Goal: Task Accomplishment & Management: Manage account settings

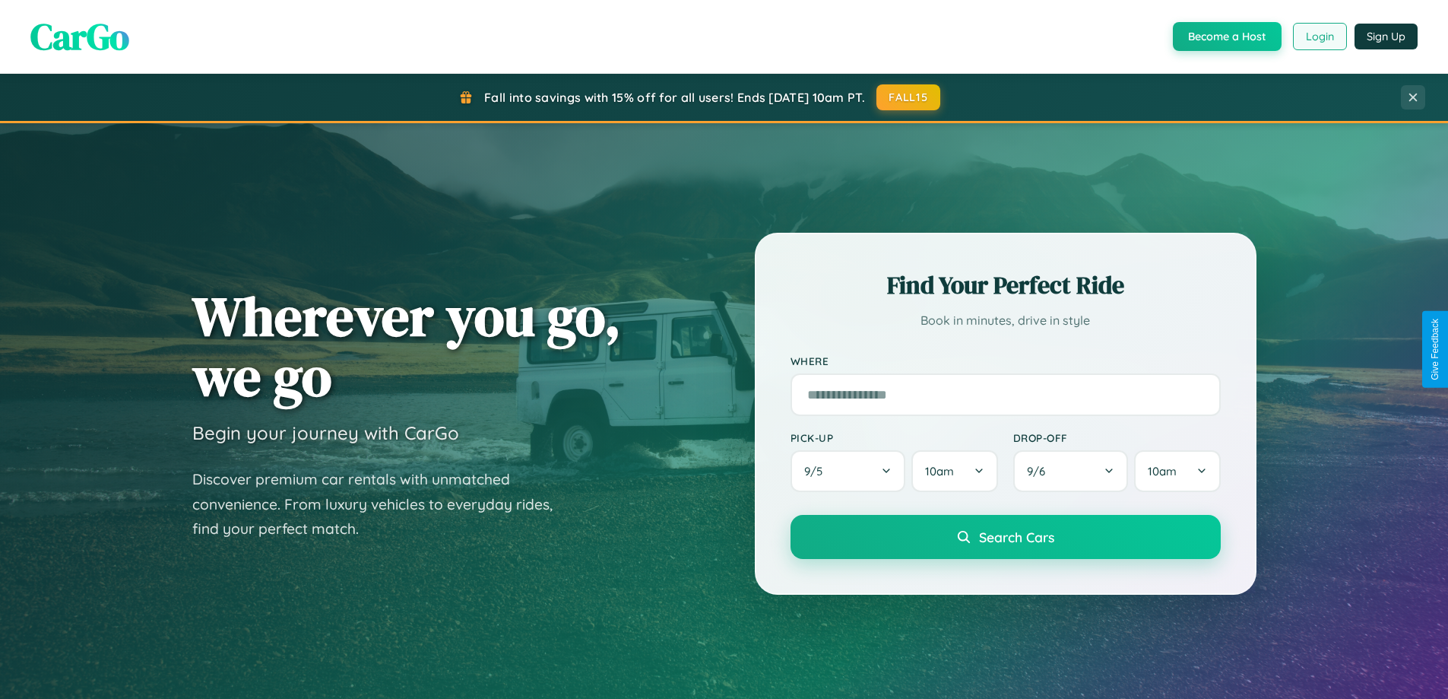
click at [1319, 36] on button "Login" at bounding box center [1320, 36] width 54 height 27
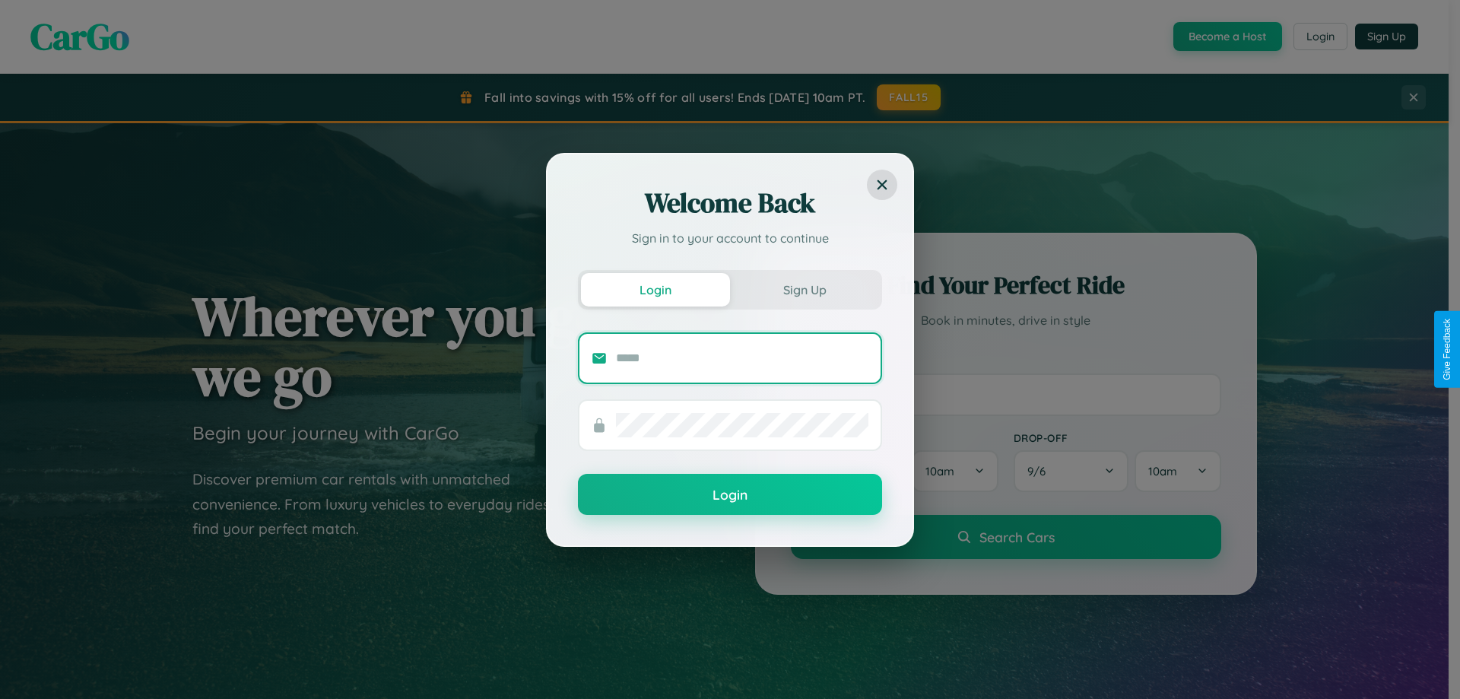
click at [742, 357] on input "text" at bounding box center [742, 358] width 252 height 24
type input "**********"
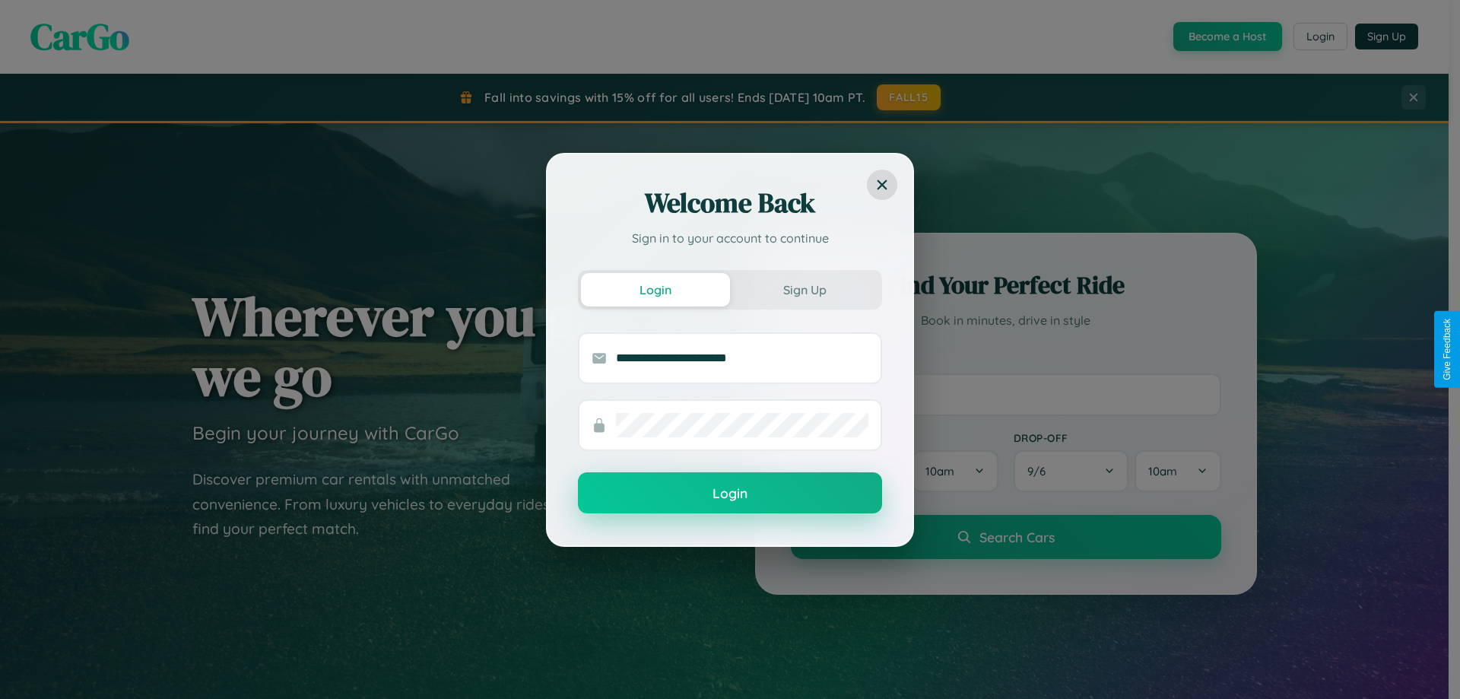
click at [730, 493] on button "Login" at bounding box center [730, 492] width 304 height 41
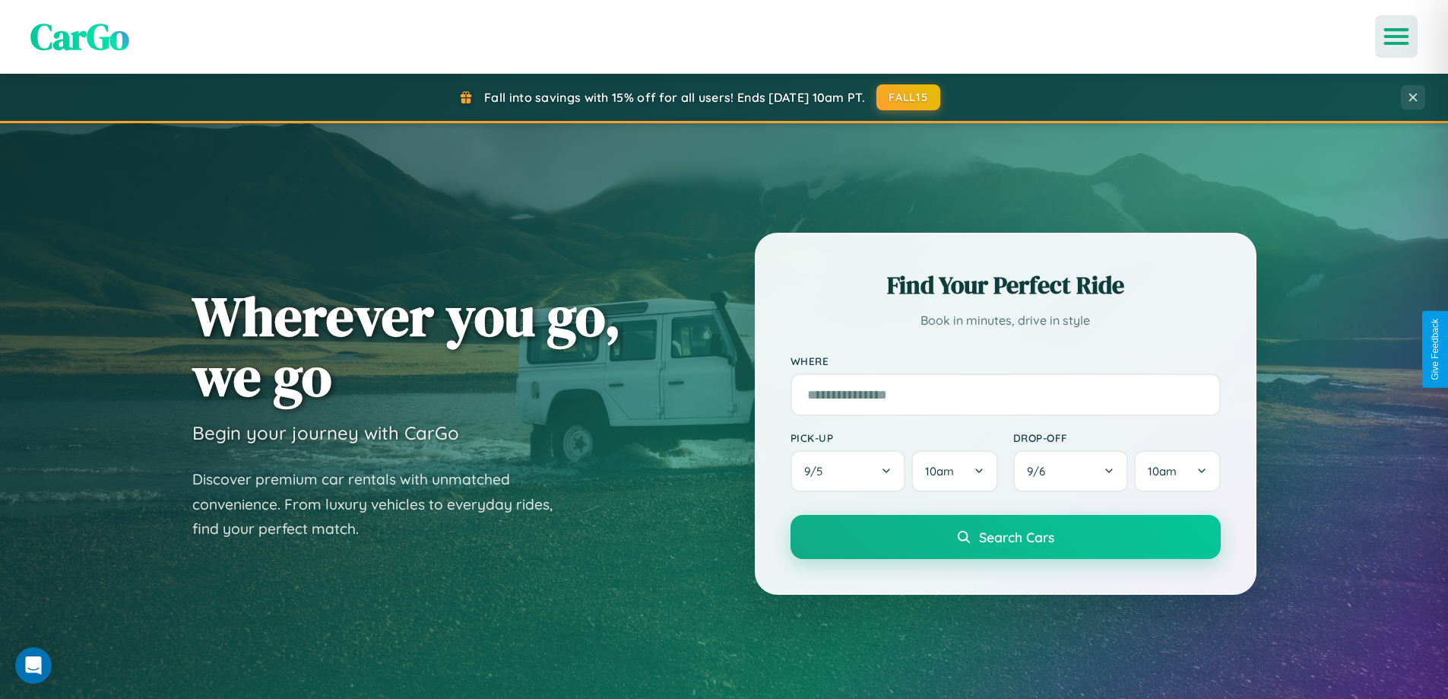
click at [1397, 36] on icon "Open menu" at bounding box center [1397, 37] width 22 height 14
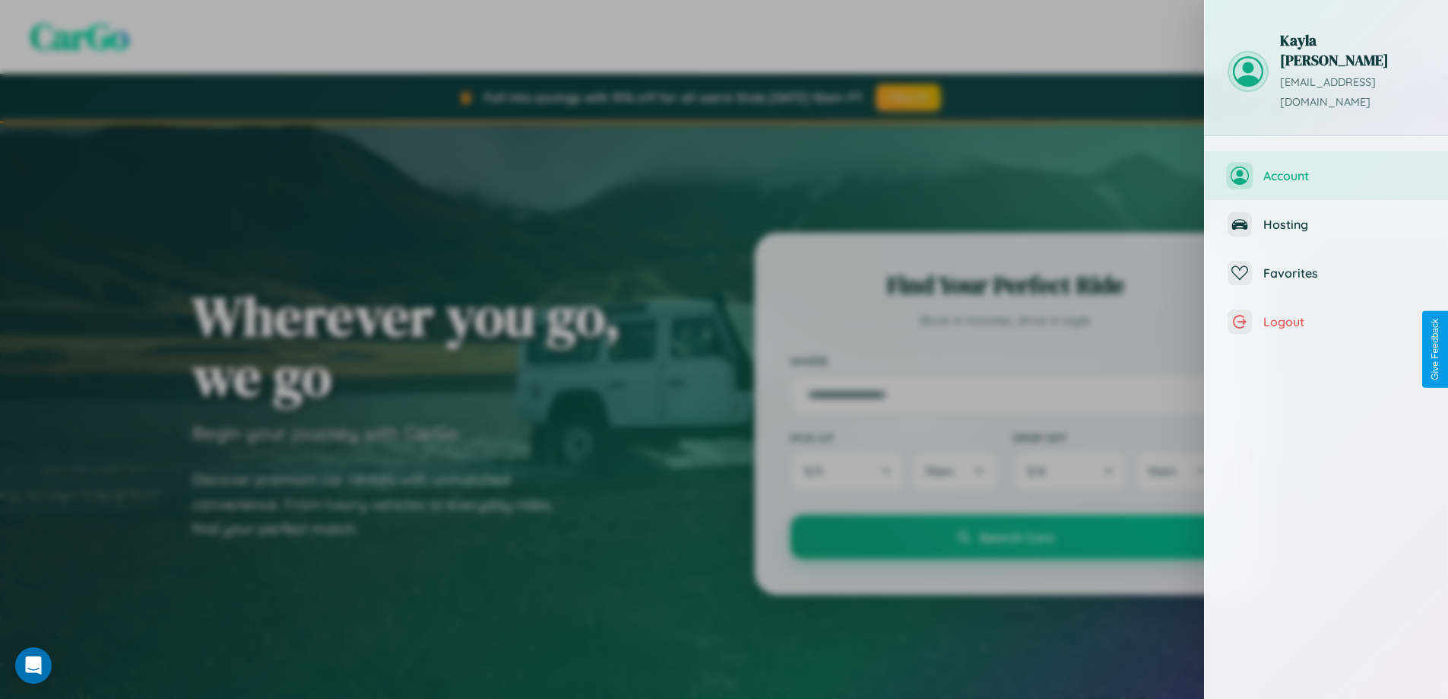
click at [1327, 168] on span "Account" at bounding box center [1345, 175] width 162 height 15
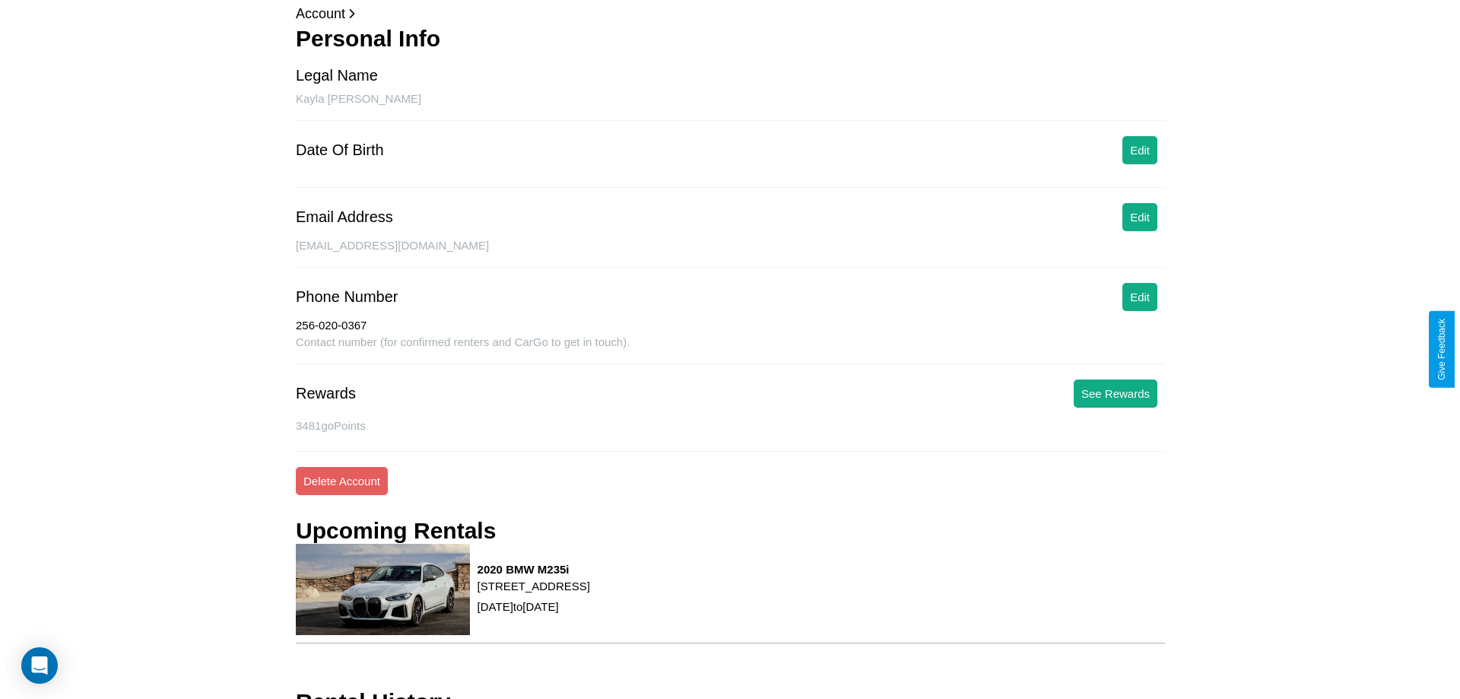
scroll to position [149, 0]
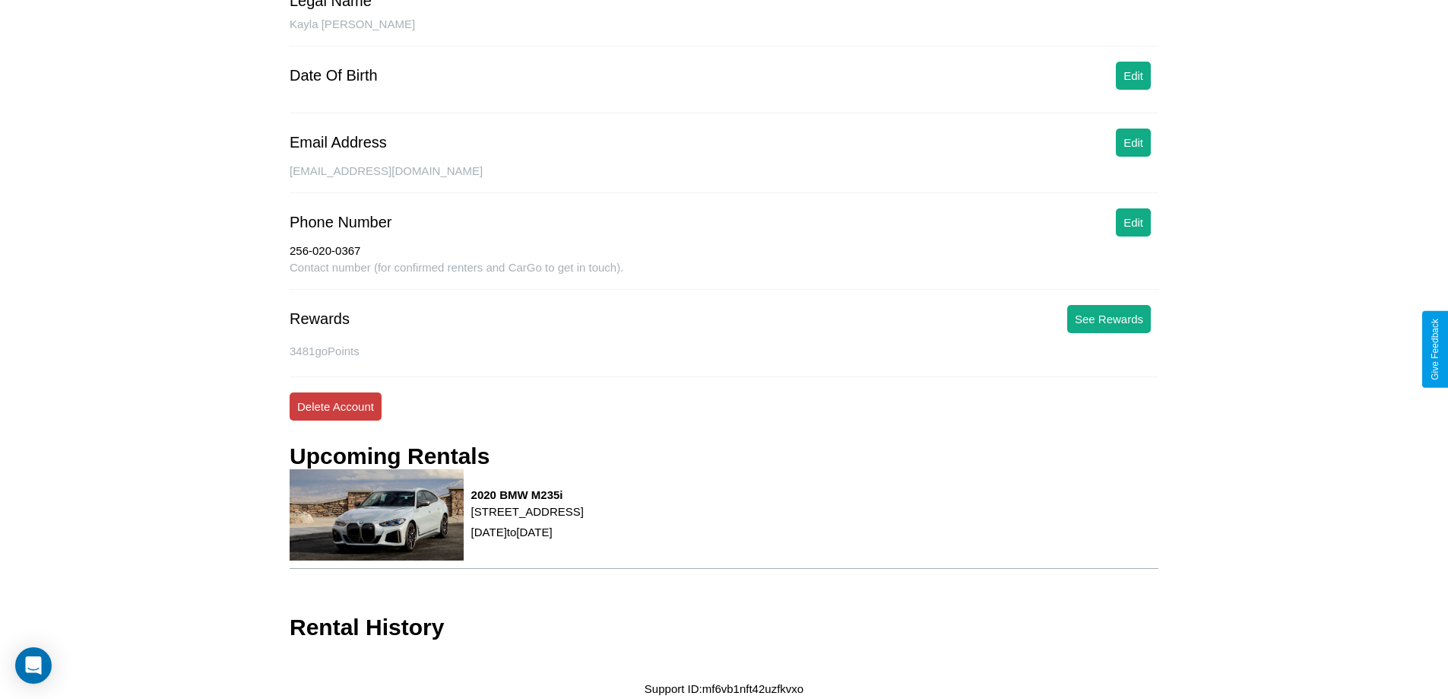
click at [335, 406] on button "Delete Account" at bounding box center [336, 406] width 92 height 28
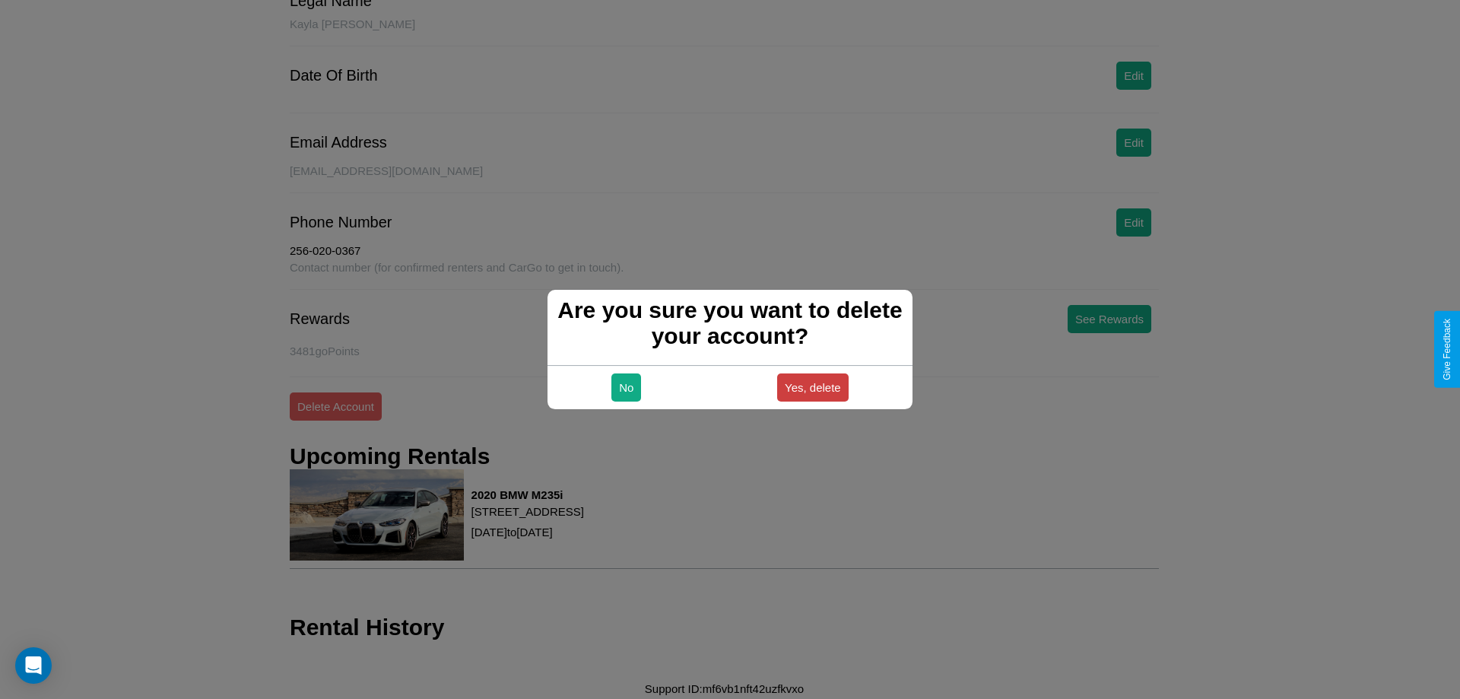
click at [812, 387] on button "Yes, delete" at bounding box center [812, 387] width 71 height 28
